Goal: Information Seeking & Learning: Learn about a topic

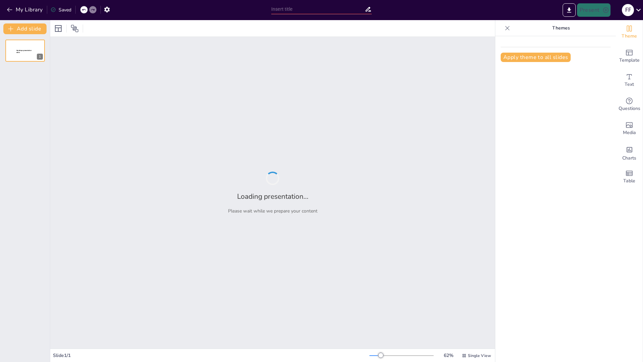
type input "Variedades Lingüísticas: Reflexiones sobre el Uso y la Identidad"
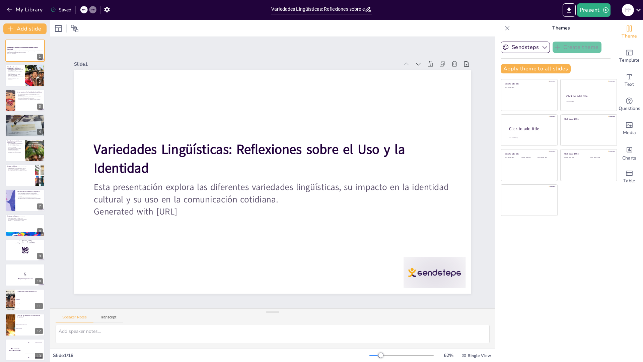
checkbox input "true"
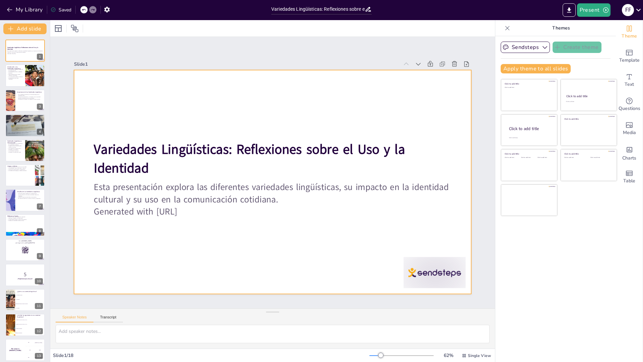
checkbox input "true"
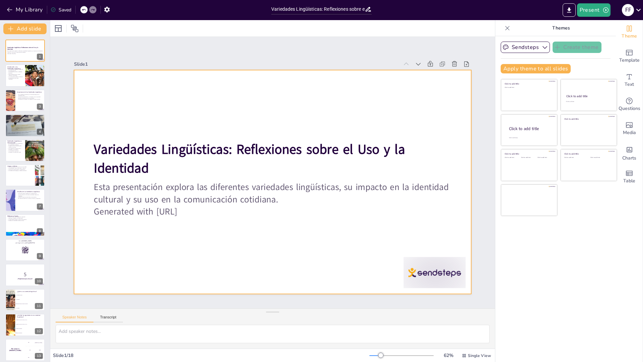
checkbox input "true"
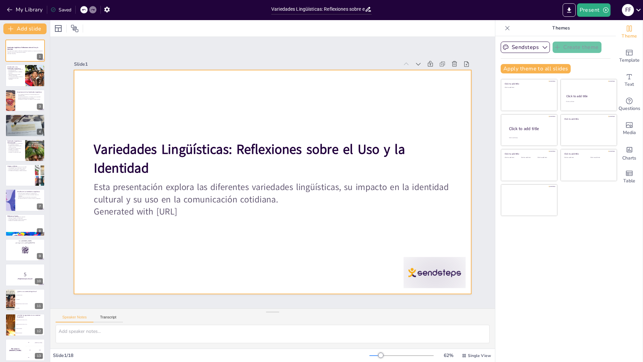
checkbox input "true"
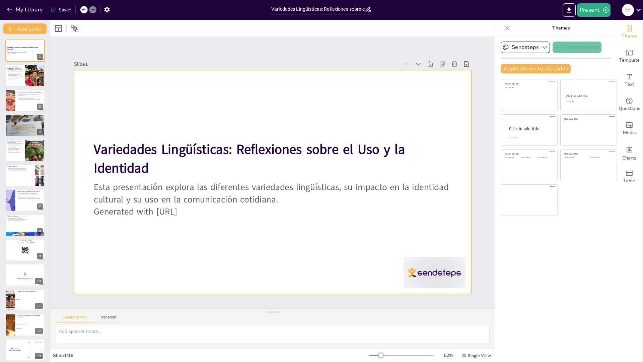
checkbox input "true"
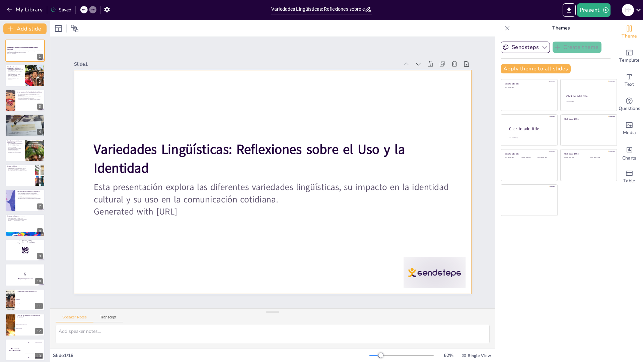
checkbox input "true"
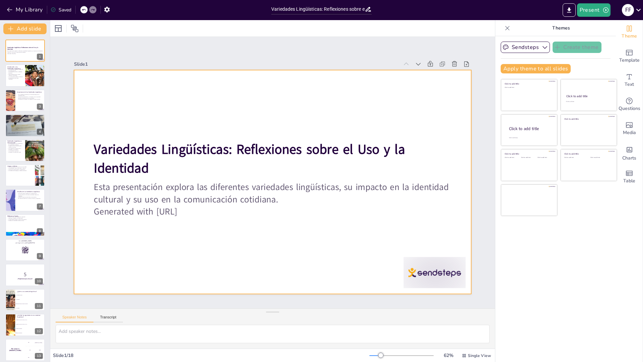
checkbox input "true"
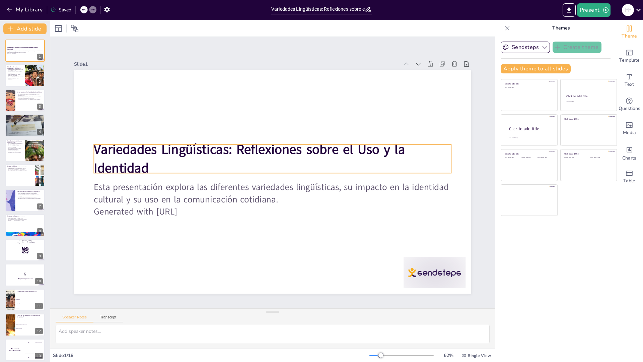
checkbox input "true"
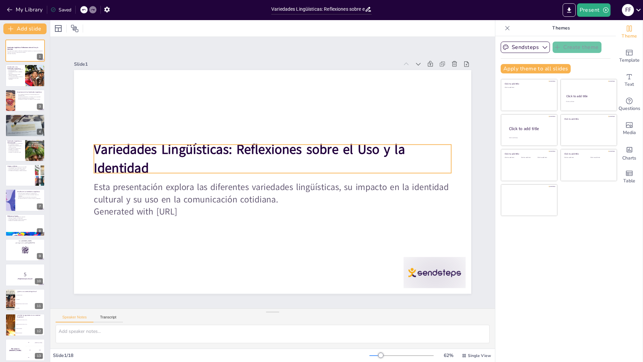
checkbox input "true"
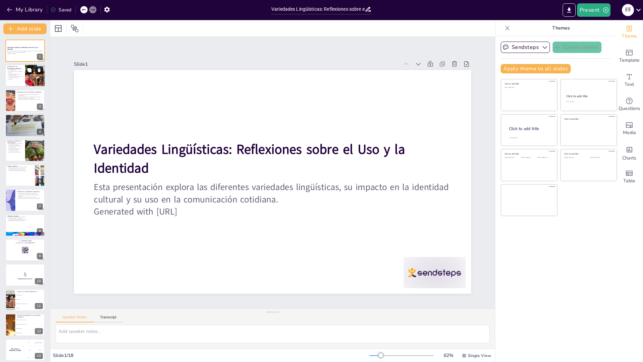
checkbox input "true"
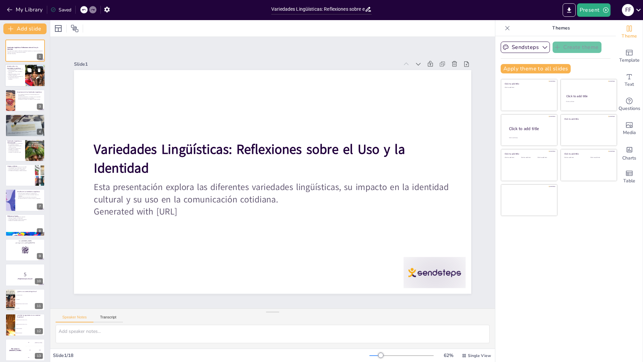
checkbox input "true"
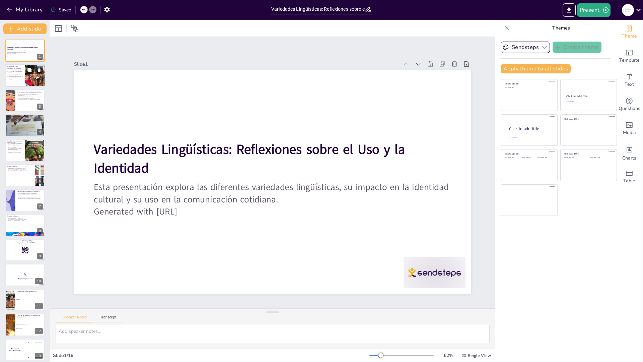
checkbox input "true"
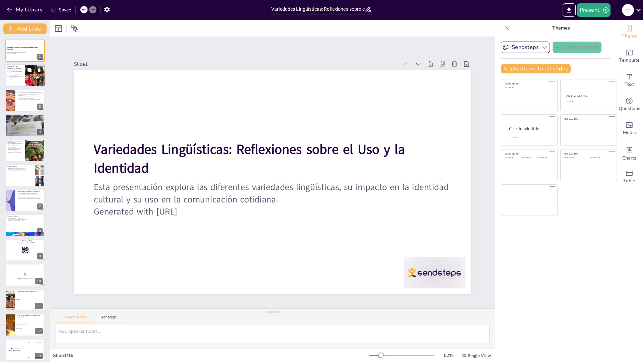
checkbox input "true"
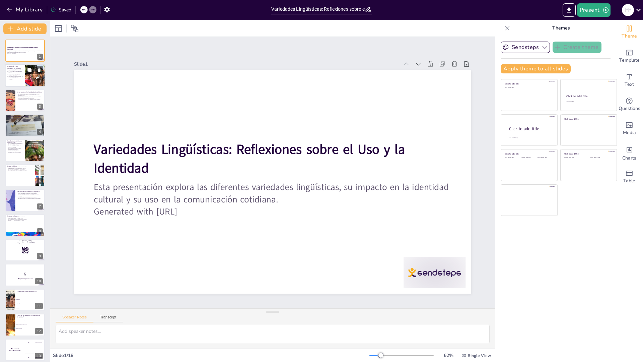
checkbox input "true"
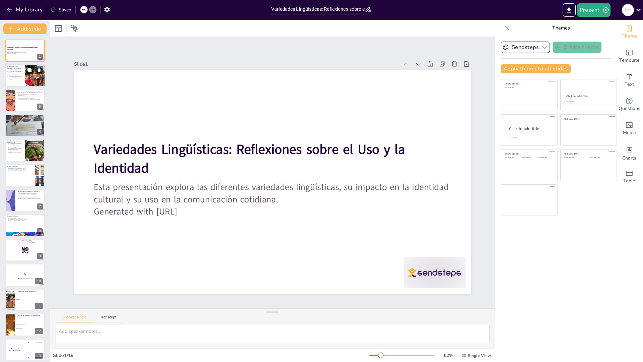
checkbox input "true"
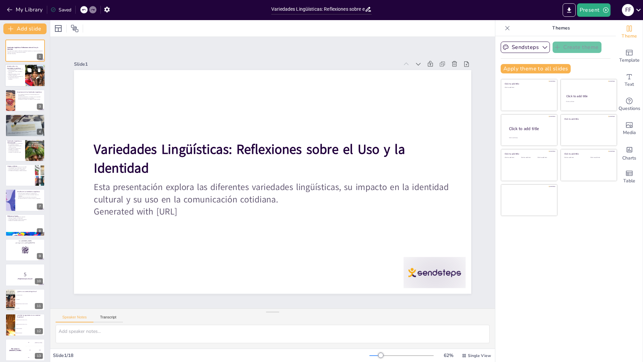
checkbox input "true"
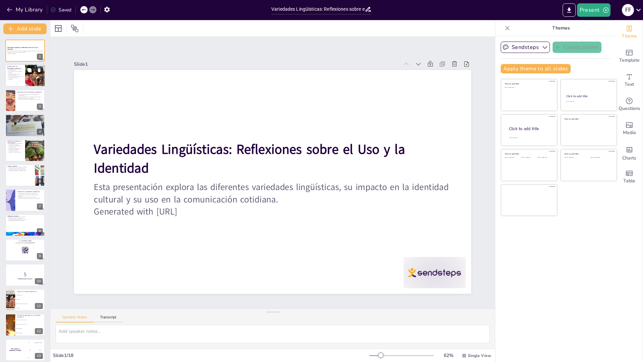
checkbox input "true"
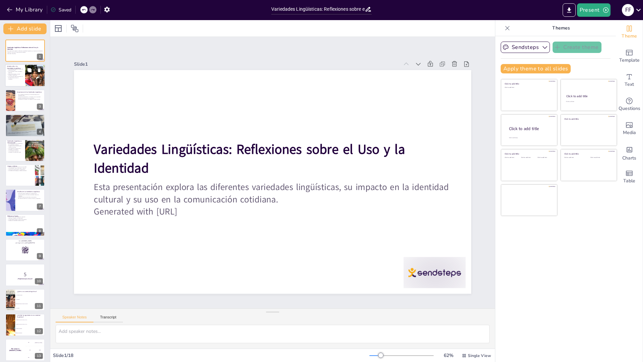
click at [22, 73] on p "Las variedades ayudan a establecer identidad." at bounding box center [15, 72] width 16 height 2
type textarea "La diversidad cultural se manifiesta en las distintas formas en que se habla un…"
checkbox input "true"
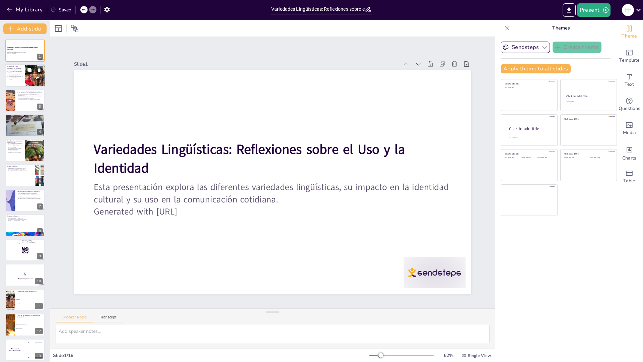
checkbox input "true"
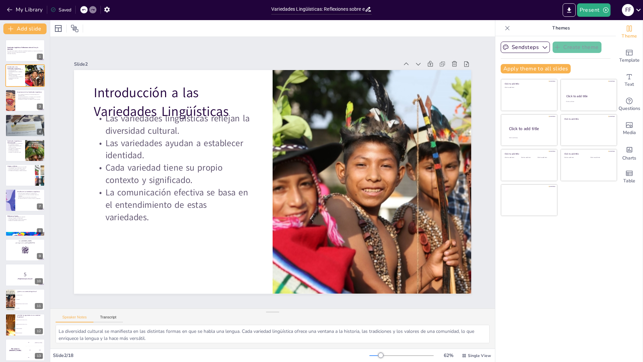
checkbox input "true"
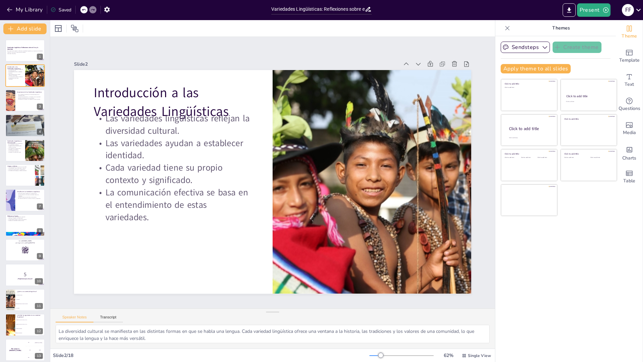
checkbox input "true"
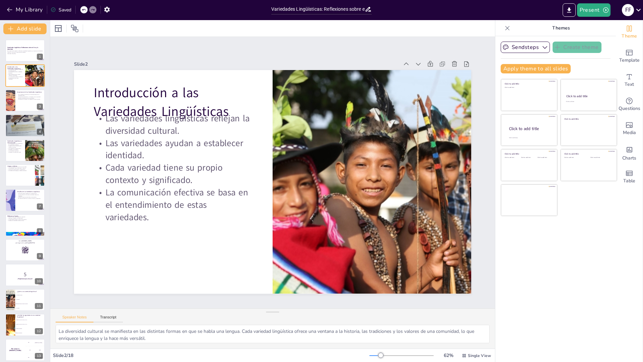
checkbox input "true"
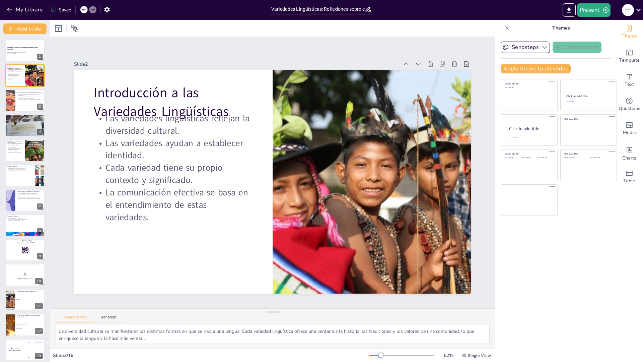
checkbox input "true"
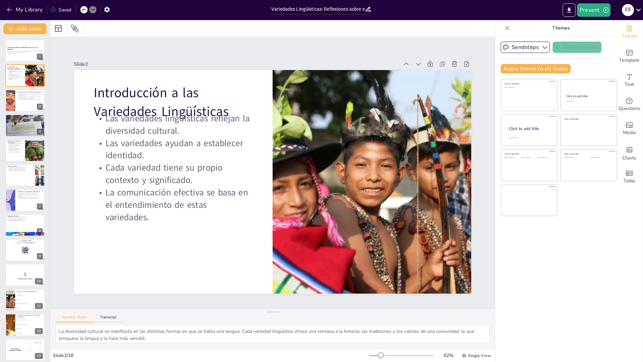
checkbox input "true"
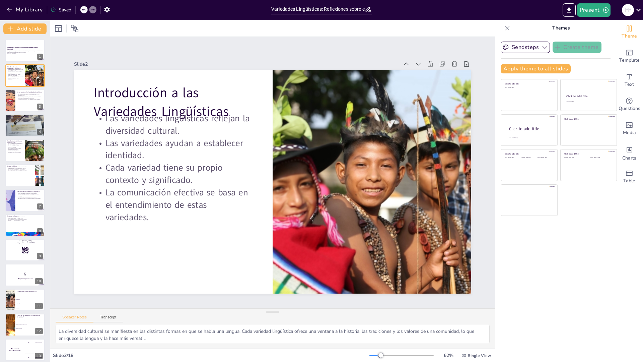
checkbox input "true"
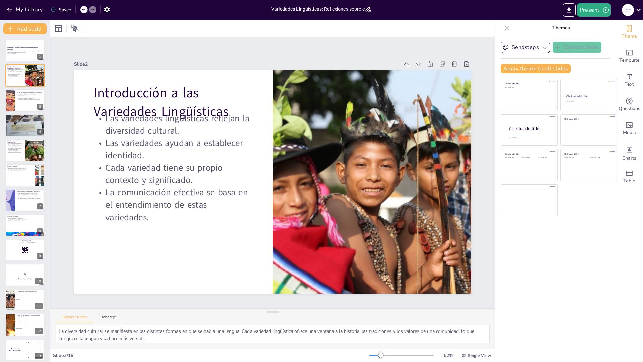
checkbox input "true"
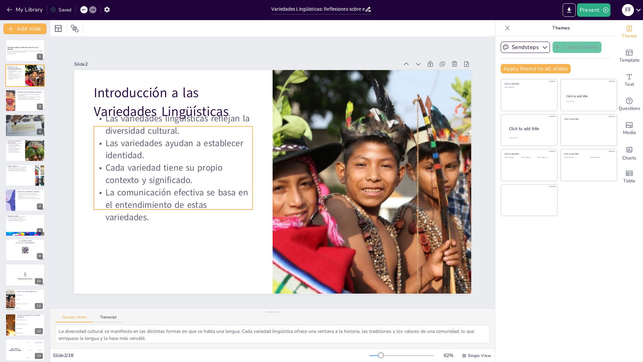
checkbox input "true"
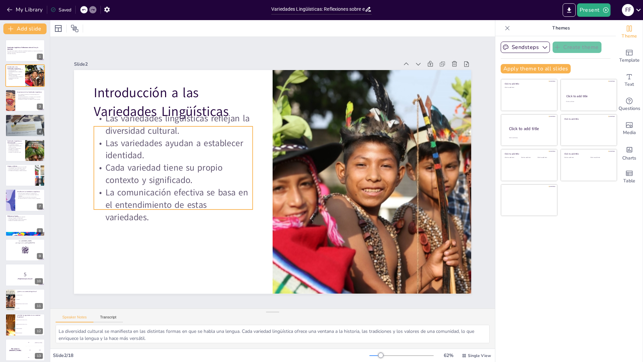
checkbox input "true"
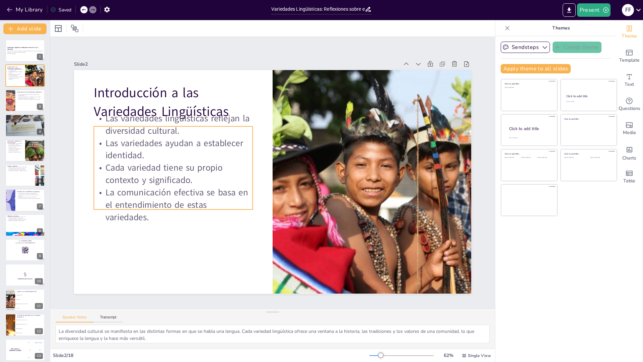
checkbox input "true"
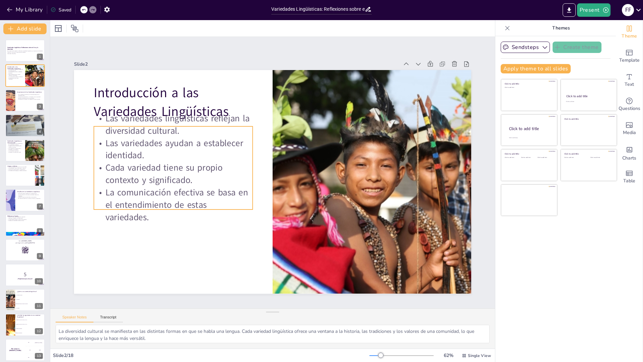
checkbox input "true"
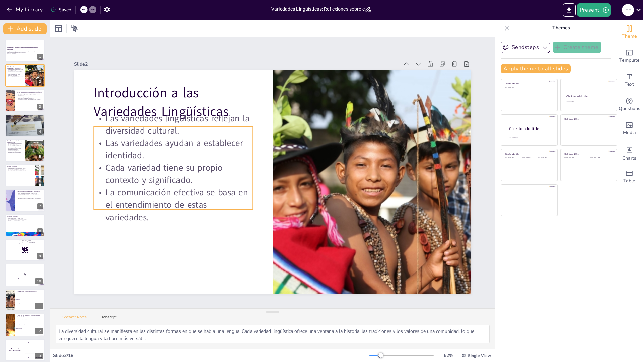
checkbox input "true"
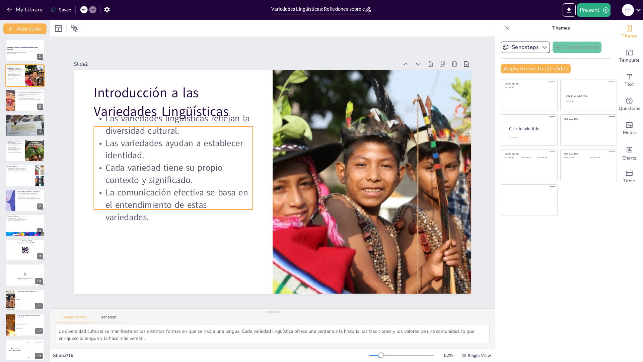
checkbox input "true"
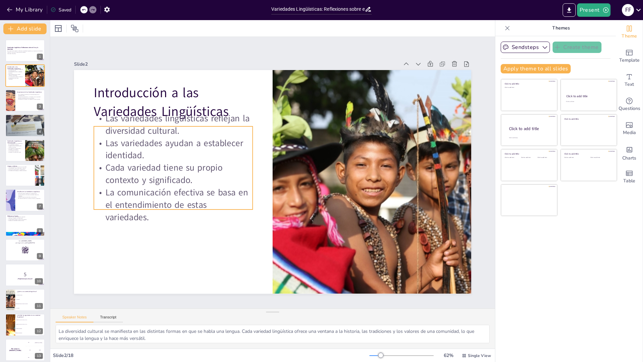
checkbox input "true"
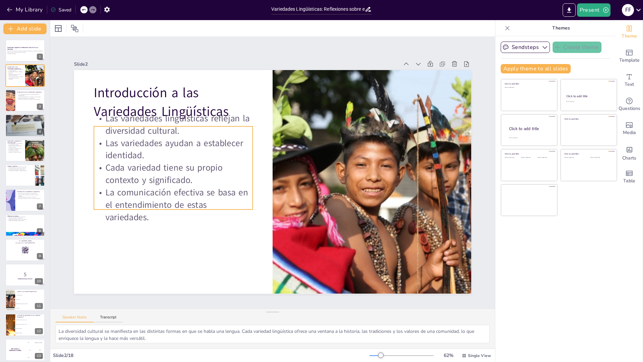
checkbox input "true"
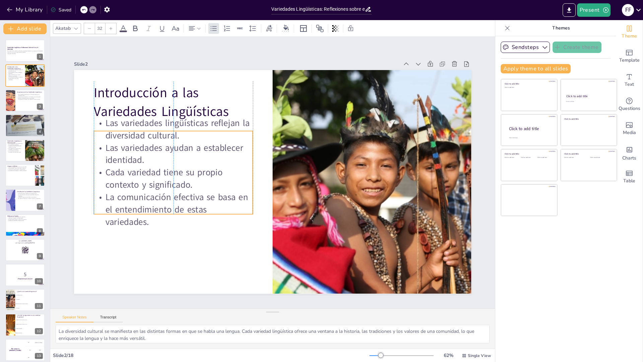
checkbox input "true"
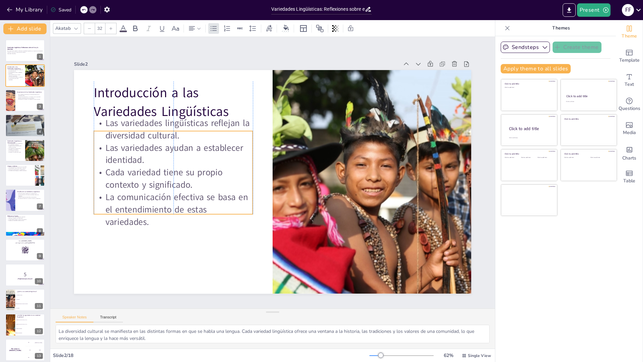
checkbox input "true"
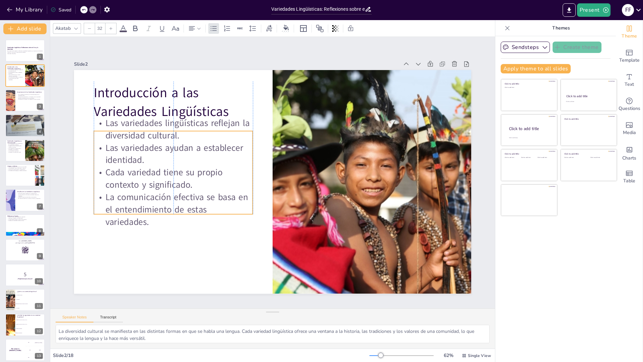
checkbox input "true"
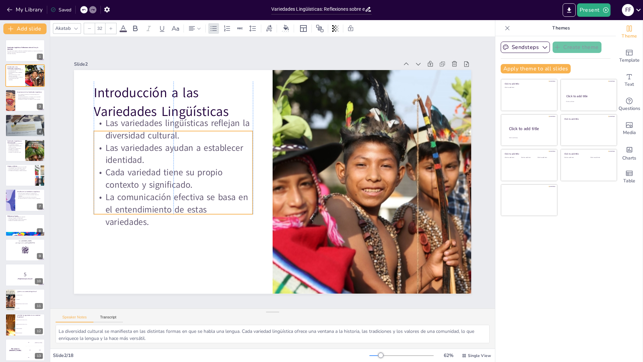
checkbox input "true"
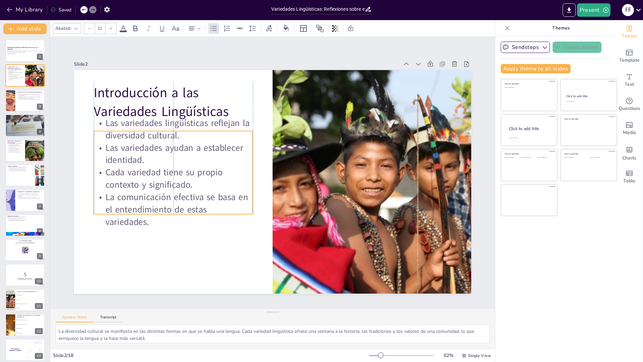
checkbox input "true"
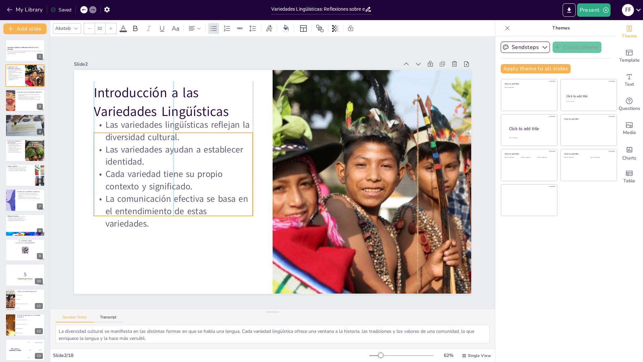
click at [275, 185] on p "Cada variedad tiene su propio contexto y significado." at bounding box center [311, 264] width 73 height 159
checkbox input "true"
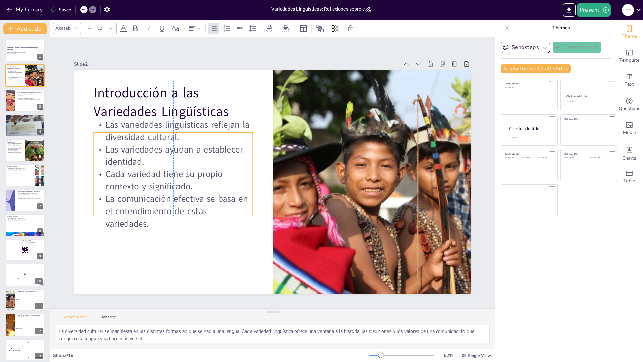
checkbox input "true"
click at [19, 104] on div at bounding box center [25, 100] width 40 height 23
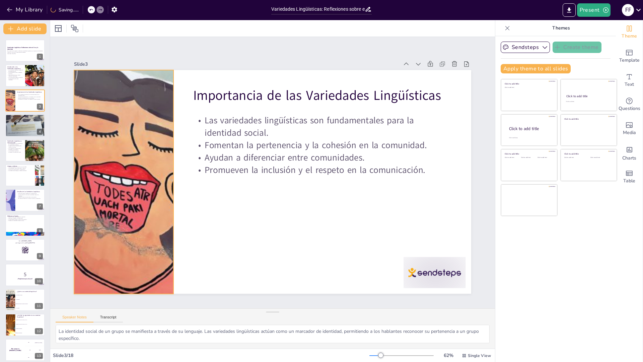
click at [199, 162] on div at bounding box center [417, 132] width 436 height 301
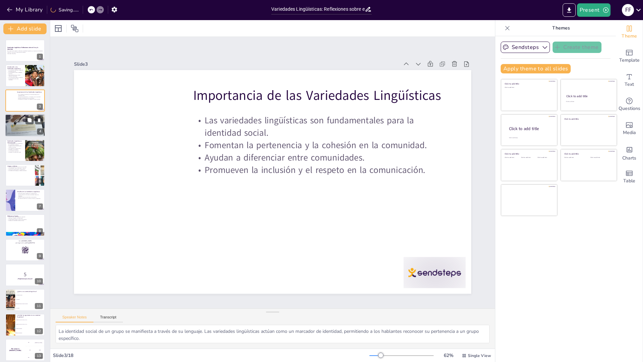
click at [13, 130] on div at bounding box center [25, 125] width 40 height 24
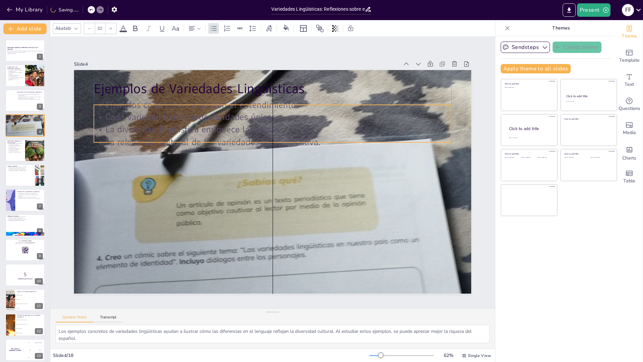
drag, startPoint x: 211, startPoint y: 119, endPoint x: 207, endPoint y: 120, distance: 4.1
click at [207, 120] on p "La diversidad lingüística enriquece la lengua." at bounding box center [294, 210] width 316 height 190
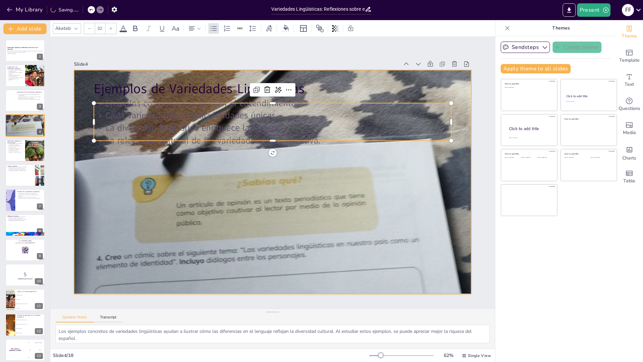
click at [274, 246] on div at bounding box center [272, 163] width 397 height 242
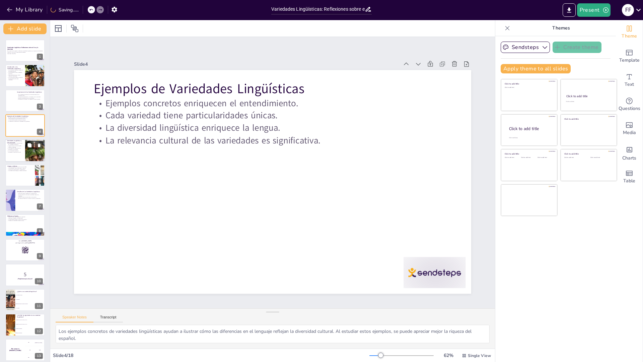
click at [19, 152] on p "Las variedades lingüísticas enriquecen la interacción social." at bounding box center [15, 151] width 16 height 2
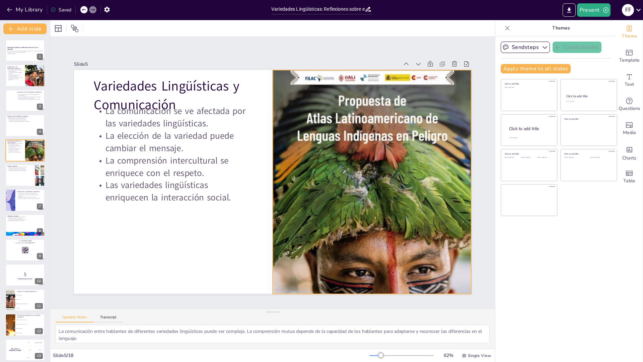
click at [362, 177] on div at bounding box center [354, 230] width 301 height 322
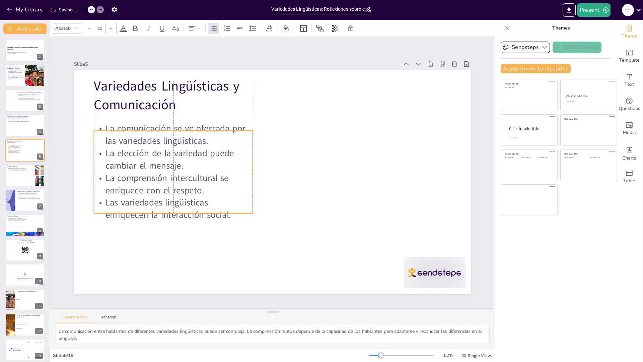
drag, startPoint x: 205, startPoint y: 171, endPoint x: 204, endPoint y: 189, distance: 17.8
click at [217, 191] on p "La comprensión intercultural se enriquece con el respeto." at bounding box center [253, 270] width 73 height 159
click at [15, 178] on div at bounding box center [25, 175] width 40 height 23
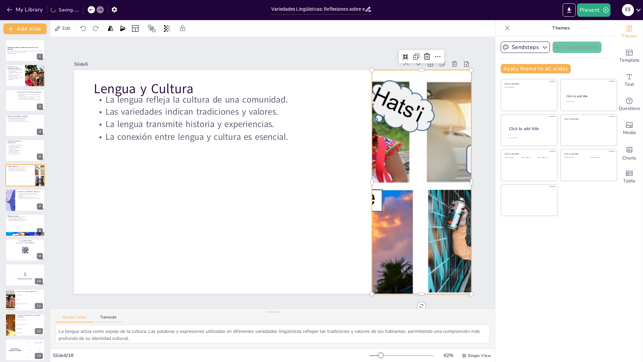
click at [379, 200] on div at bounding box center [420, 150] width 451 height 305
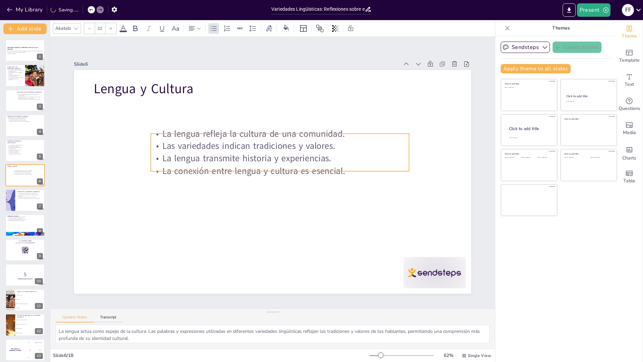
drag, startPoint x: 238, startPoint y: 131, endPoint x: 274, endPoint y: 160, distance: 46.1
click at [274, 160] on p "La lengua transmite historia y experiencias." at bounding box center [280, 186] width 162 height 216
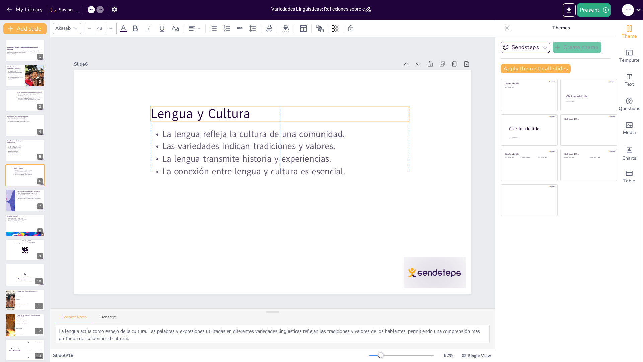
drag, startPoint x: 147, startPoint y: 88, endPoint x: 206, endPoint y: 113, distance: 64.3
click at [206, 133] on p "Lengua y Cultura" at bounding box center [232, 216] width 220 height 167
click at [17, 207] on div at bounding box center [25, 200] width 40 height 23
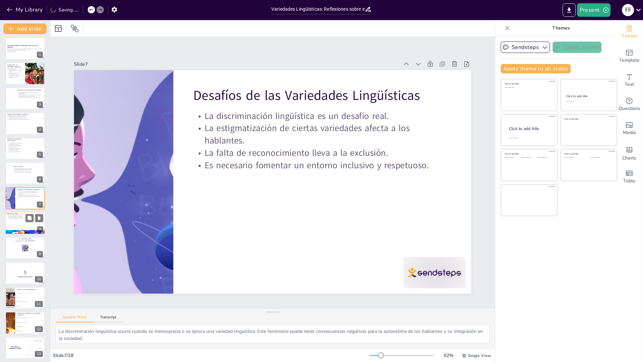
click at [15, 224] on div at bounding box center [25, 223] width 40 height 23
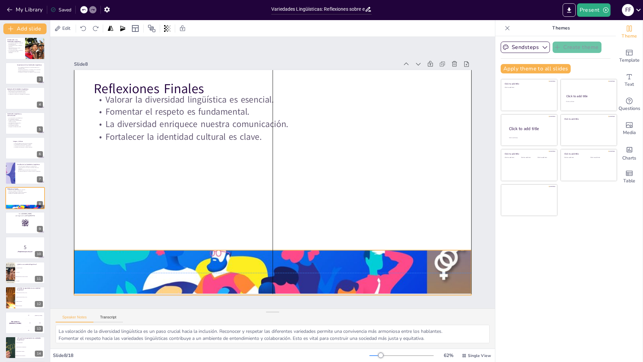
drag, startPoint x: 204, startPoint y: 254, endPoint x: 204, endPoint y: 261, distance: 7.4
click at [204, 261] on div at bounding box center [231, 264] width 477 height 418
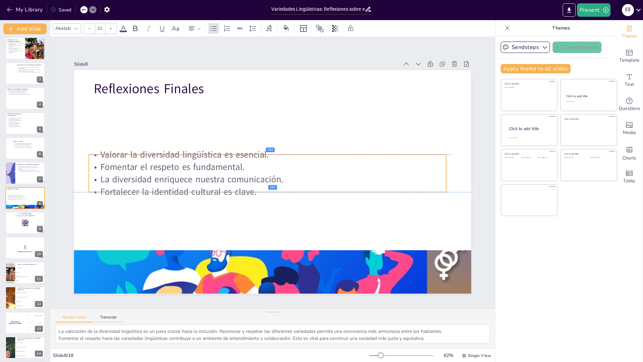
drag, startPoint x: 195, startPoint y: 127, endPoint x: 190, endPoint y: 178, distance: 51.2
click at [190, 178] on p "La diversidad enriquece nuestra comunicación." at bounding box center [281, 172] width 249 height 274
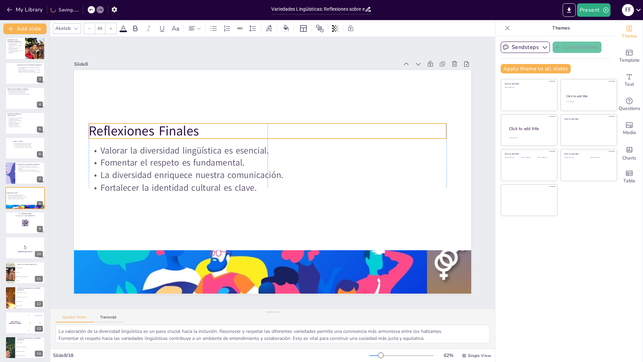
drag, startPoint x: 174, startPoint y: 83, endPoint x: 169, endPoint y: 125, distance: 42.5
click at [169, 125] on p "Reflexiones Finales" at bounding box center [285, 132] width 334 height 162
click at [7, 222] on div at bounding box center [25, 222] width 40 height 23
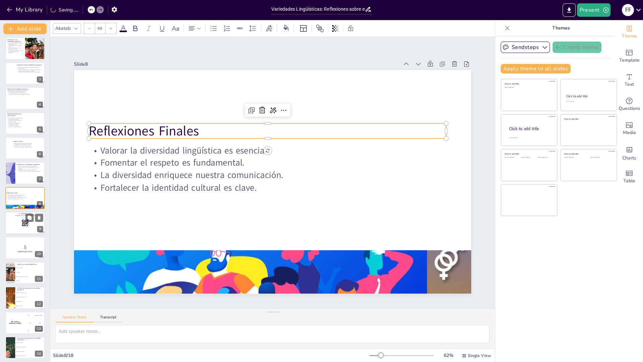
scroll to position [52, 0]
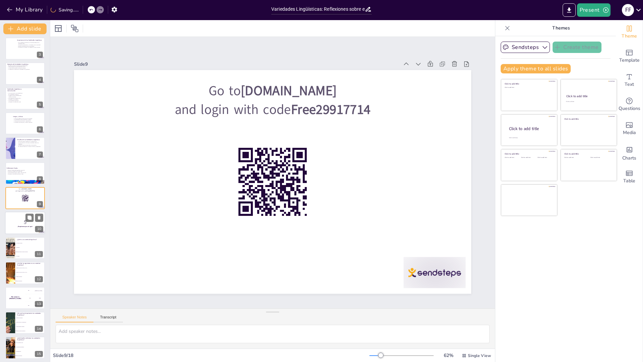
click at [19, 223] on p "5" at bounding box center [25, 221] width 36 height 7
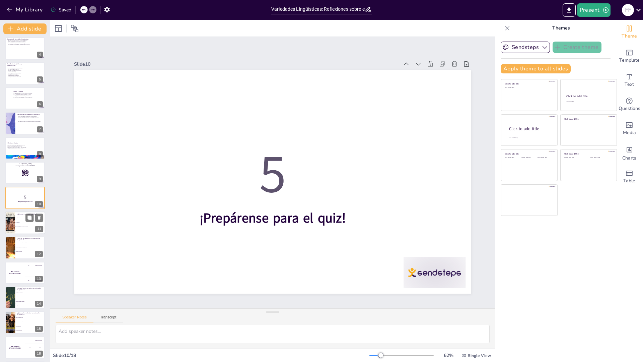
click at [17, 219] on li "Una forma de hablar" at bounding box center [30, 218] width 30 height 4
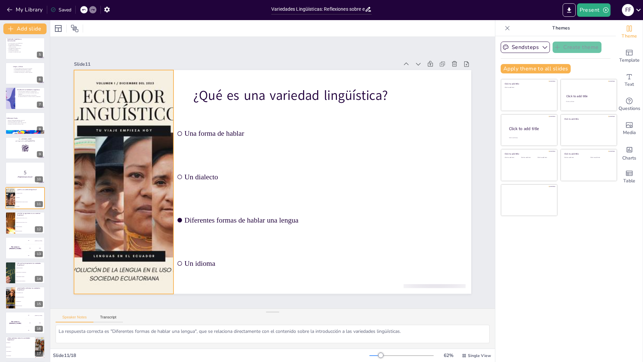
click at [178, 230] on div at bounding box center [297, 320] width 239 height 180
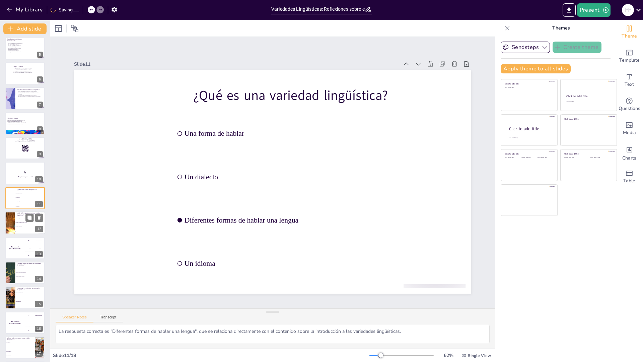
click at [9, 227] on div at bounding box center [10, 222] width 34 height 23
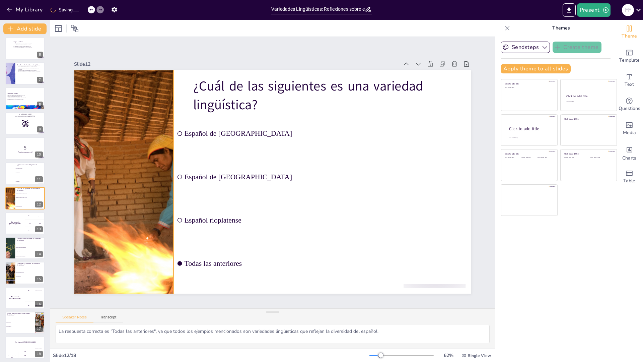
click at [215, 216] on div at bounding box center [413, 225] width 396 height 340
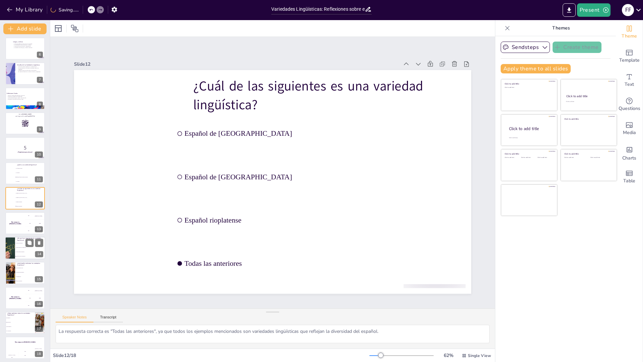
click at [17, 242] on li "Porque son divertidas" at bounding box center [30, 243] width 30 height 4
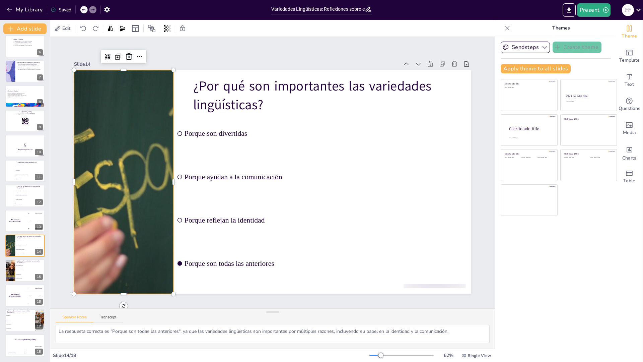
click at [140, 208] on div at bounding box center [166, 68] width 391 height 399
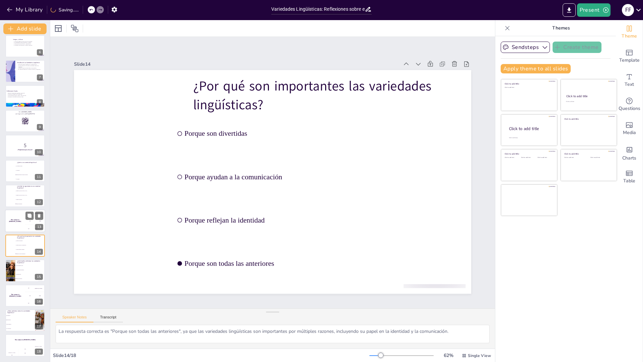
click at [14, 223] on div "The winner is [PERSON_NAME]" at bounding box center [15, 220] width 20 height 23
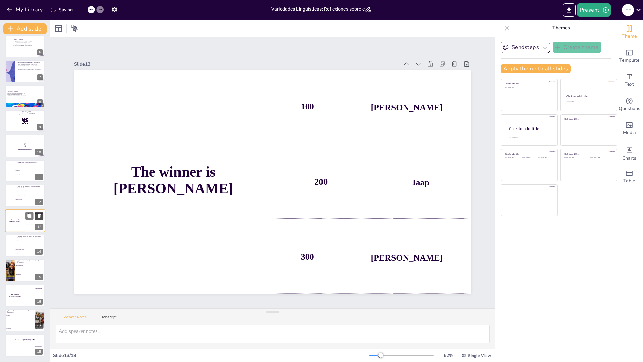
click at [41, 217] on icon at bounding box center [39, 215] width 5 height 5
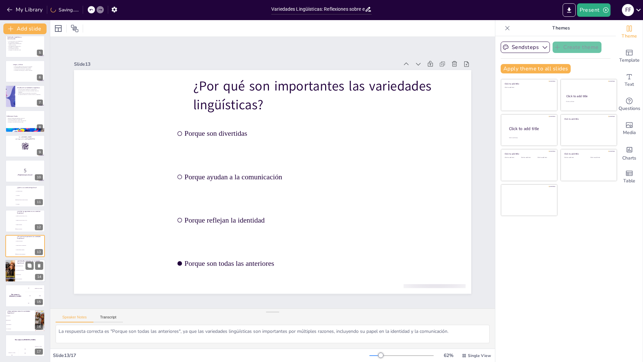
click at [18, 267] on li "Reconocimiento social" at bounding box center [30, 266] width 30 height 4
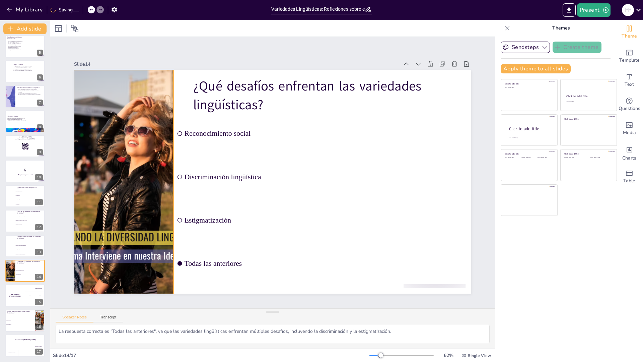
click at [190, 241] on div at bounding box center [389, 265] width 399 height 390
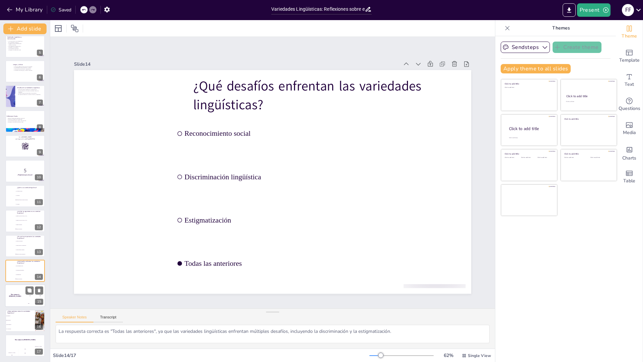
click at [24, 291] on div "The winner is [PERSON_NAME]" at bounding box center [15, 296] width 20 height 23
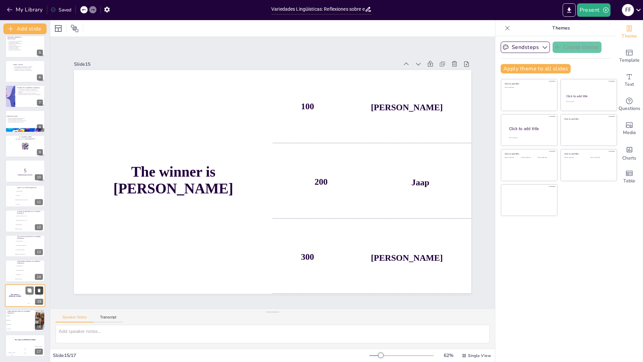
click at [40, 291] on icon at bounding box center [39, 291] width 3 height 4
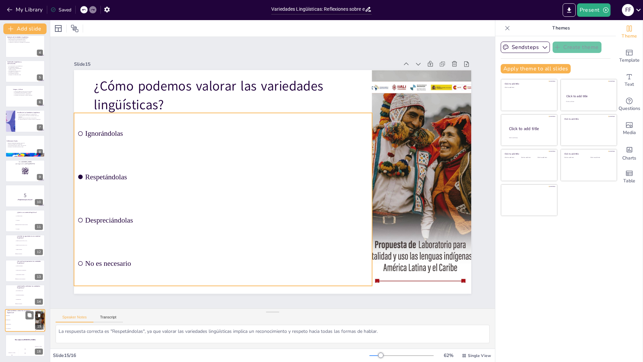
click at [18, 316] on li "Ignorándolas" at bounding box center [20, 316] width 30 height 4
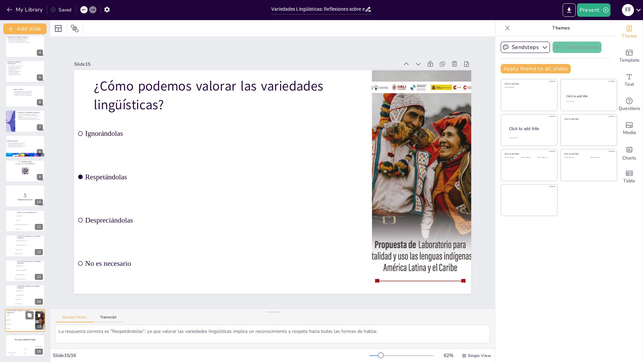
click at [18, 316] on li "Ignorándolas" at bounding box center [20, 316] width 30 height 4
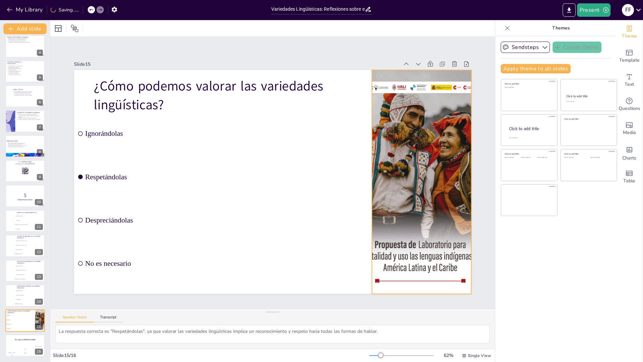
click at [401, 214] on div at bounding box center [399, 92] width 260 height 274
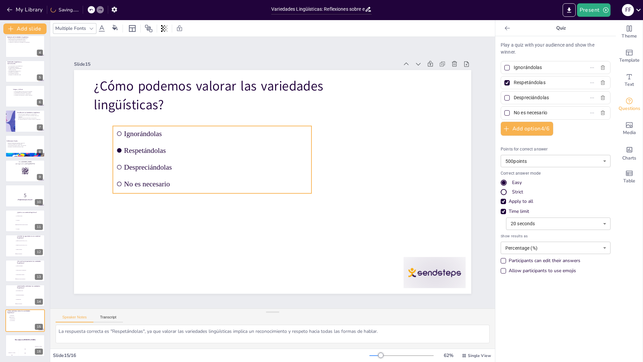
drag, startPoint x: 132, startPoint y: 173, endPoint x: 150, endPoint y: 185, distance: 21.5
click at [162, 185] on ul "Ignorándolas Respetándolas Despreciándolas No es necesario" at bounding box center [247, 116] width 171 height 200
click at [19, 337] on div "The winner is [PERSON_NAME]" at bounding box center [25, 339] width 40 height 11
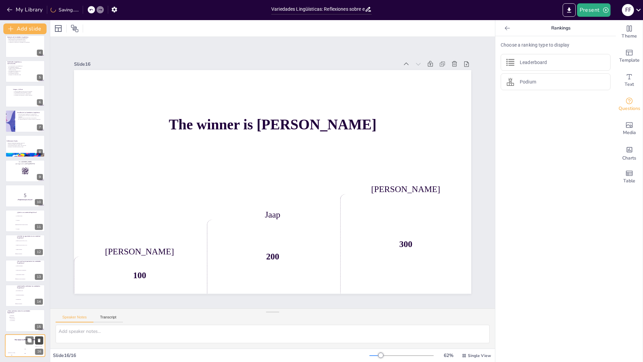
click at [38, 339] on icon at bounding box center [39, 340] width 5 height 5
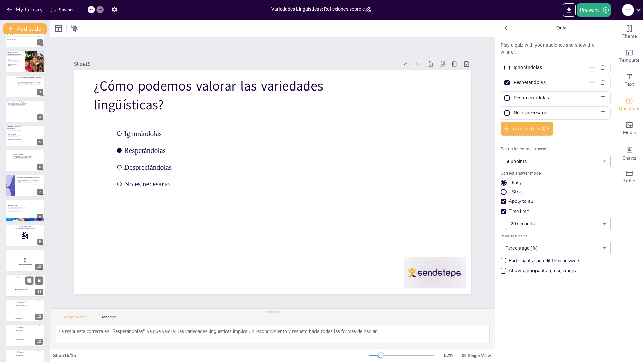
scroll to position [0, 0]
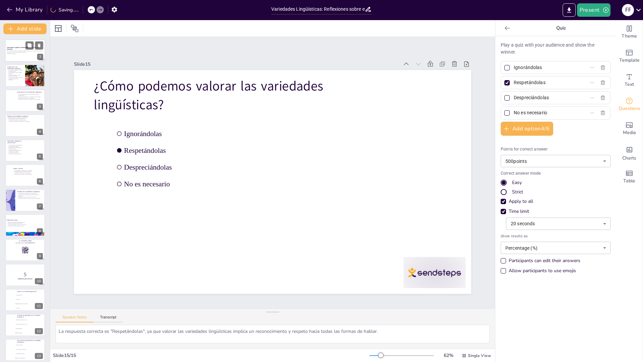
click at [12, 49] on strong "Variedades Lingüísticas: Reflexiones sobre el Uso y la Identidad" at bounding box center [23, 49] width 32 height 4
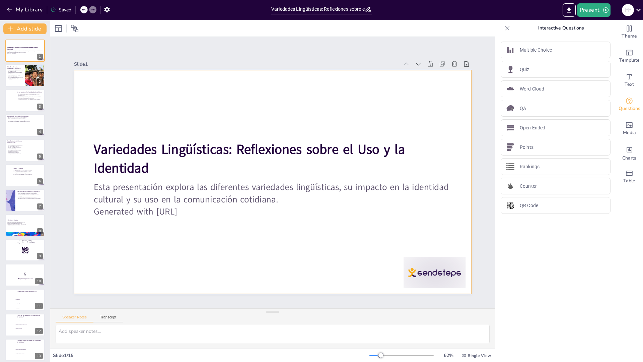
click at [392, 280] on div at bounding box center [273, 182] width 419 height 264
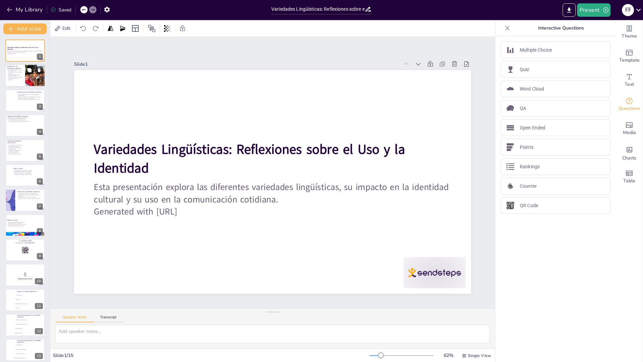
click at [22, 78] on p "La comunicación efectiva se basa en el entendimiento de estas variedades." at bounding box center [15, 79] width 16 height 4
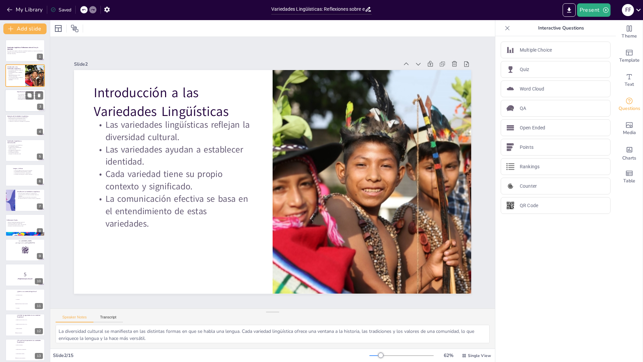
click at [19, 104] on div at bounding box center [25, 100] width 40 height 23
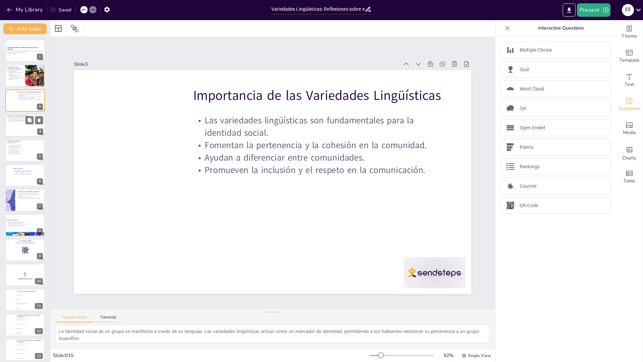
click at [15, 127] on div at bounding box center [25, 125] width 40 height 23
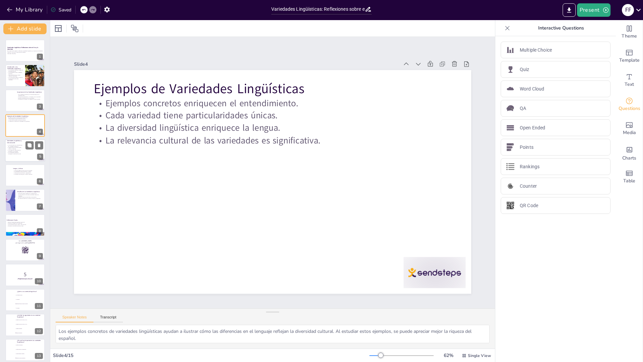
click at [16, 146] on p "La comunicación se ve afectada por las variedades lingüísticas." at bounding box center [15, 145] width 16 height 2
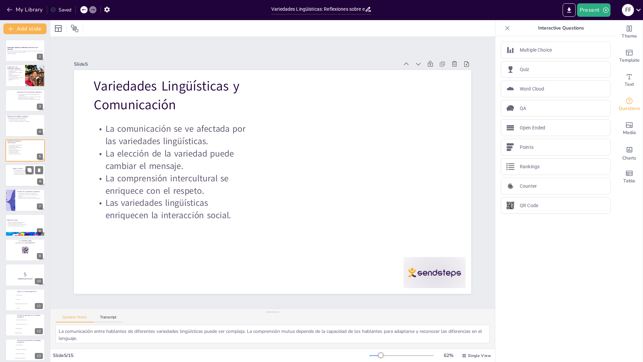
click at [19, 176] on div at bounding box center [25, 175] width 40 height 23
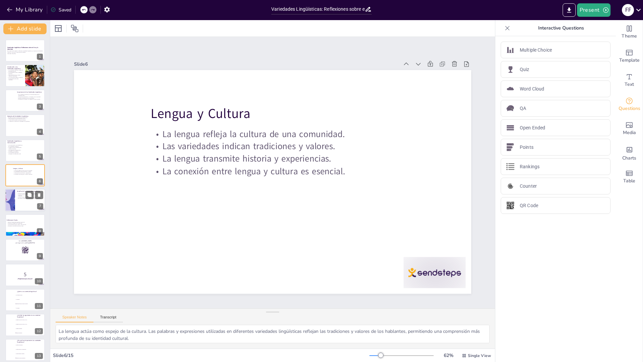
click at [19, 199] on div at bounding box center [25, 200] width 40 height 23
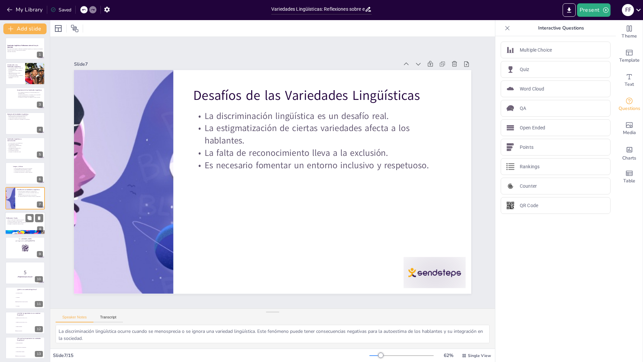
click at [20, 222] on p "La diversidad enriquece nuestra comunicación." at bounding box center [24, 222] width 36 height 1
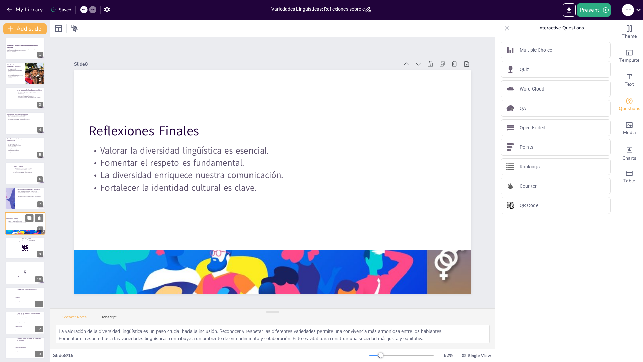
scroll to position [27, 0]
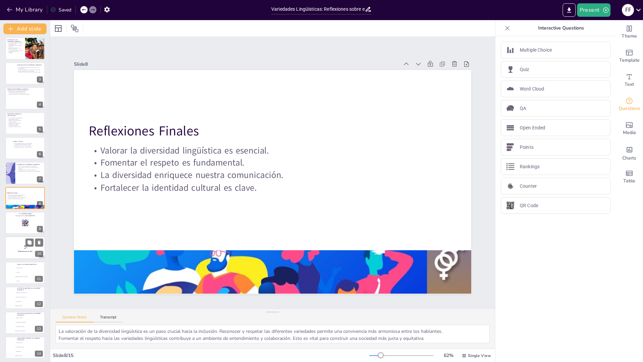
click at [23, 249] on p "5" at bounding box center [25, 246] width 36 height 7
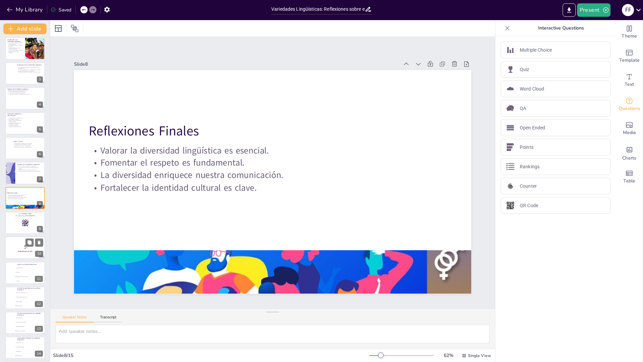
scroll to position [54, 0]
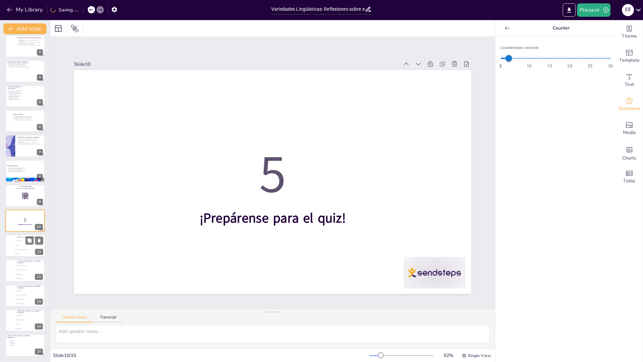
click at [22, 252] on li "Un idioma" at bounding box center [30, 254] width 30 height 4
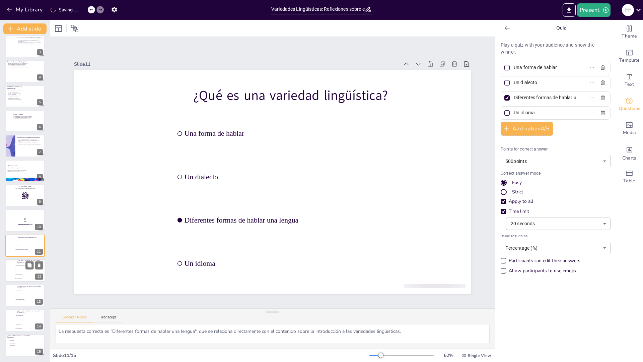
click at [21, 268] on li "Español de [GEOGRAPHIC_DATA]" at bounding box center [30, 270] width 30 height 4
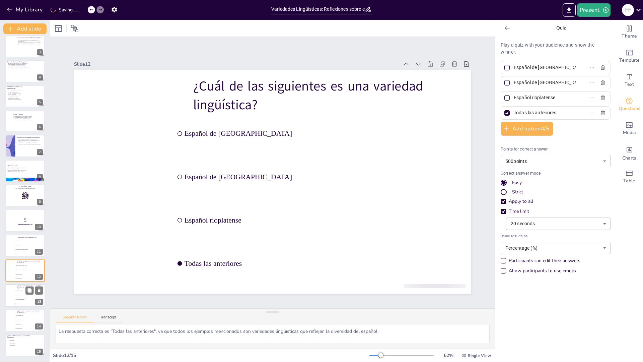
click at [19, 296] on li "Porque ayudan a la comunicación" at bounding box center [30, 295] width 30 height 4
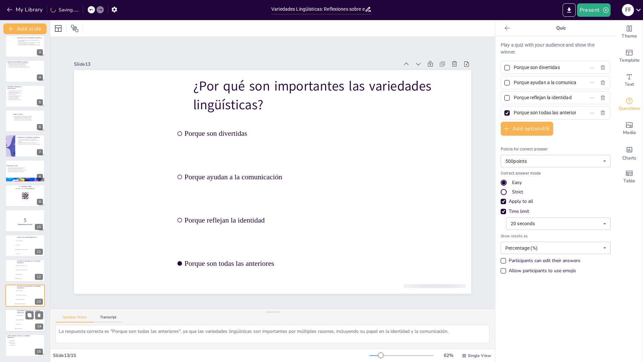
click at [16, 314] on li "Reconocimiento social" at bounding box center [30, 315] width 30 height 4
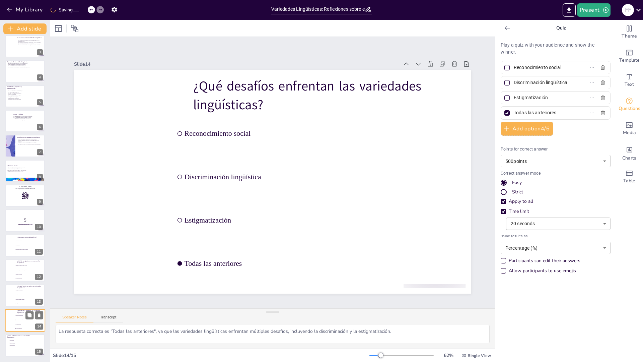
click at [16, 314] on li "Reconocimiento social" at bounding box center [30, 315] width 30 height 4
click at [19, 340] on span "Ignorándolas" at bounding box center [19, 340] width 19 height 1
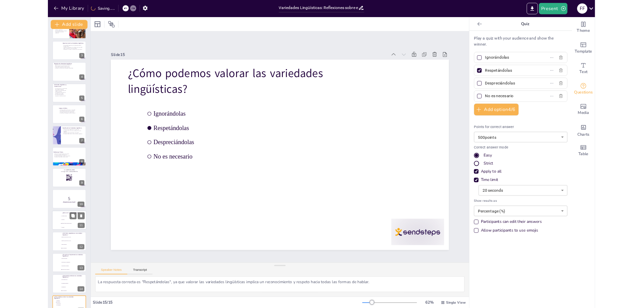
scroll to position [0, 0]
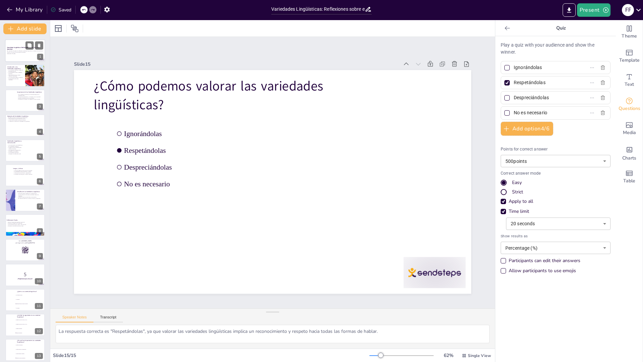
click at [21, 51] on p "Esta presentación explora las diferentes variedades lingüísticas, su impacto en…" at bounding box center [25, 52] width 36 height 2
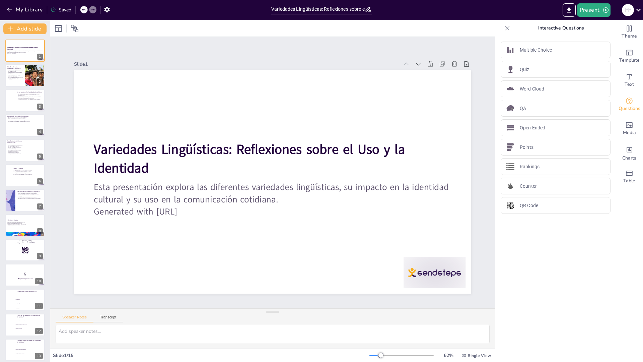
click at [101, 48] on div "Slide 1 Variedades Lingüísticas: Reflexiones sobre el Uso y la Identidad Esta p…" at bounding box center [272, 173] width 445 height 272
